Goal: Browse casually

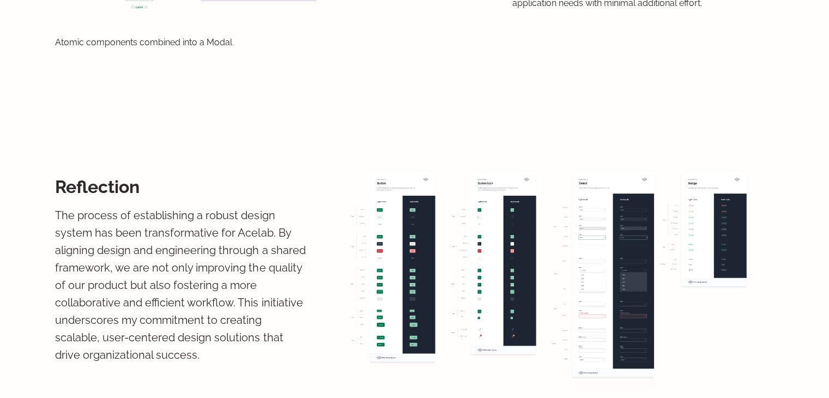
scroll to position [3051, 0]
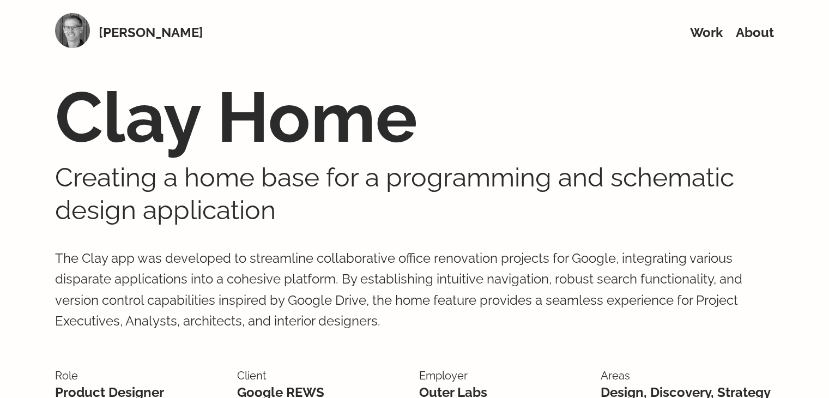
scroll to position [109, 0]
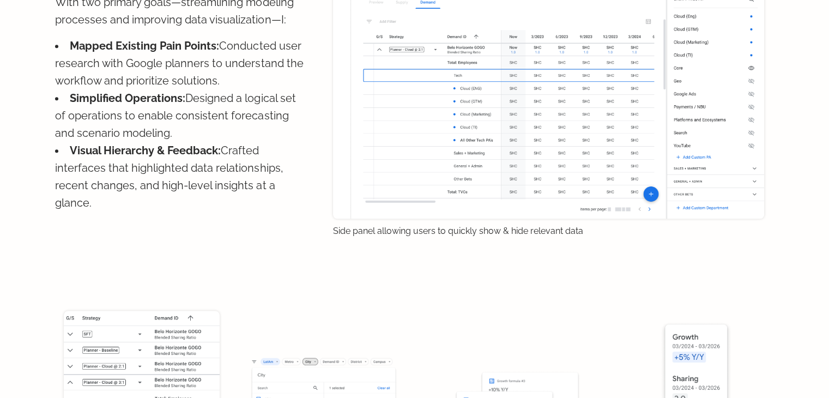
scroll to position [1347, 0]
